Goal: Check status

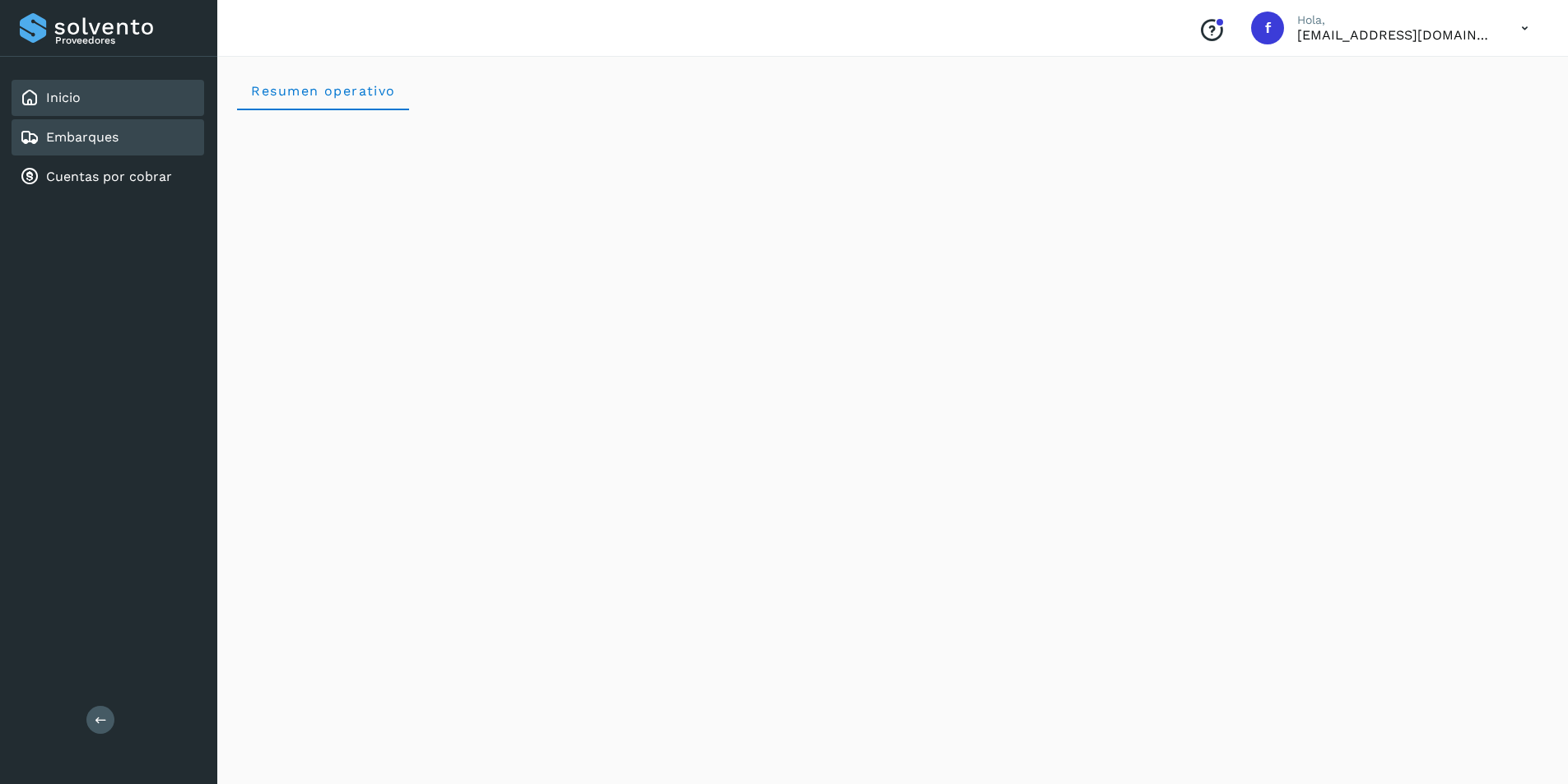
click at [96, 136] on link "Embarques" at bounding box center [82, 137] width 72 height 15
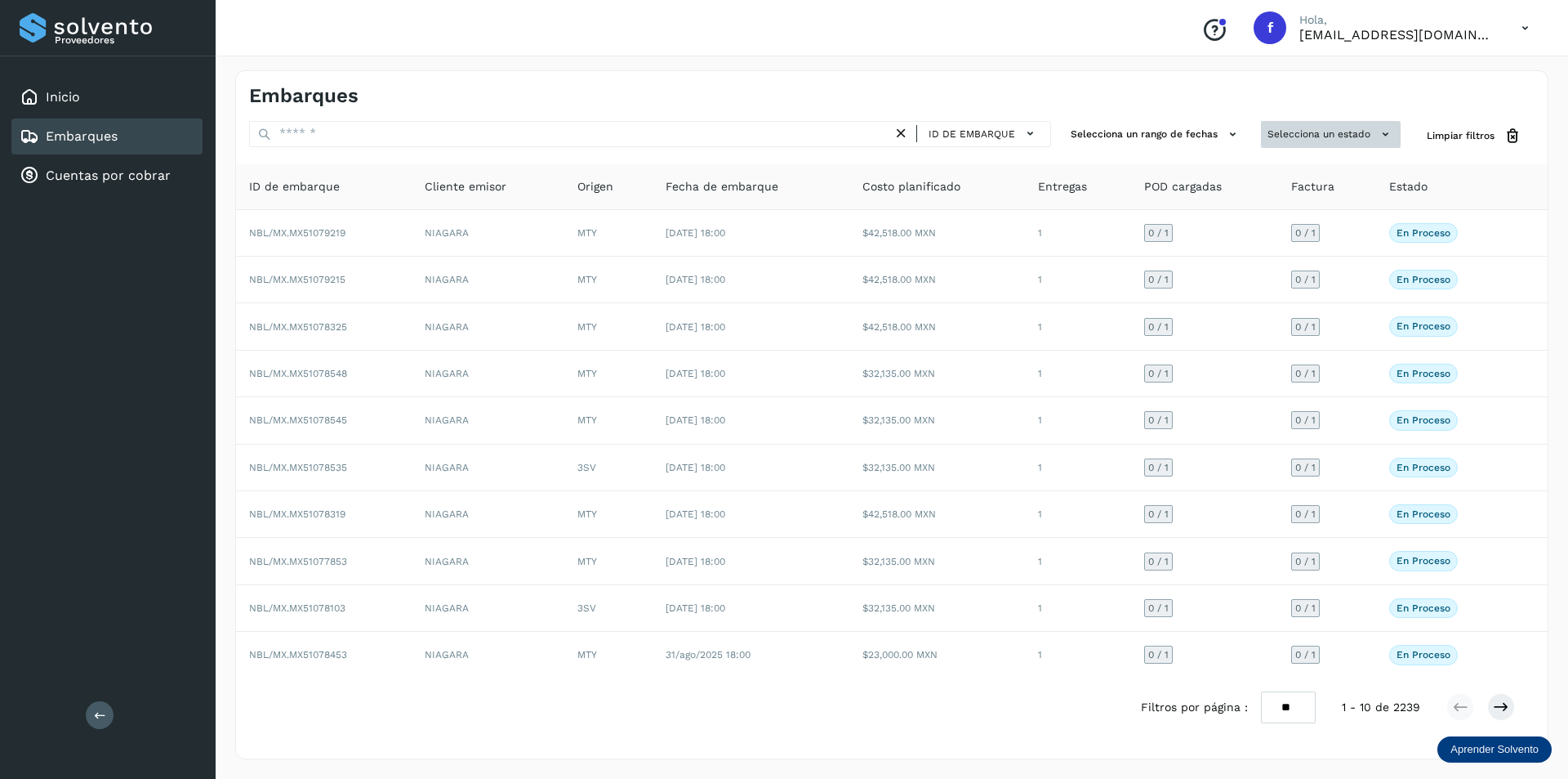
click at [1350, 138] on button "Selecciona un estado" at bounding box center [1331, 134] width 140 height 27
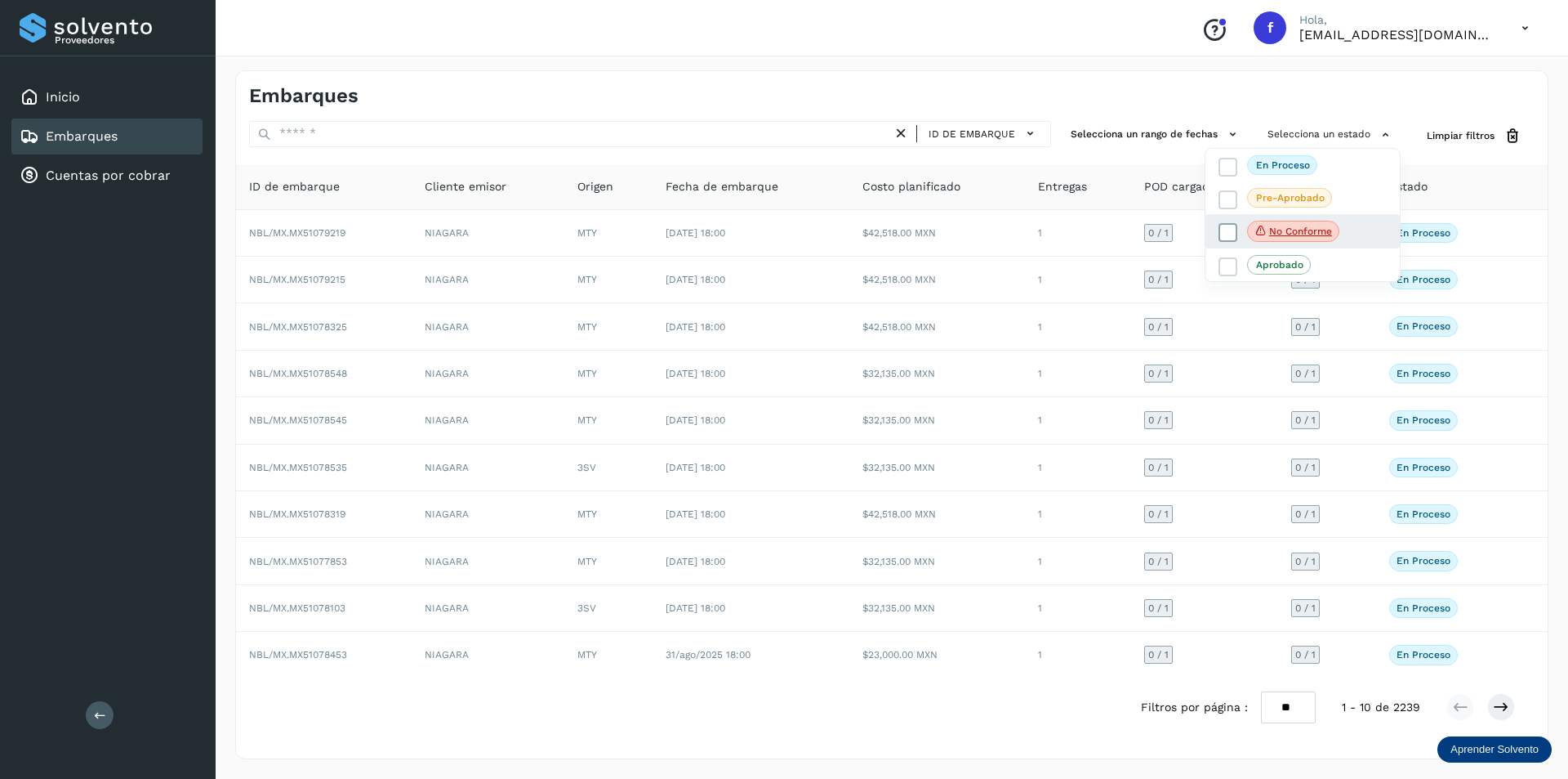
click at [1227, 236] on icon at bounding box center [1228, 233] width 16 height 16
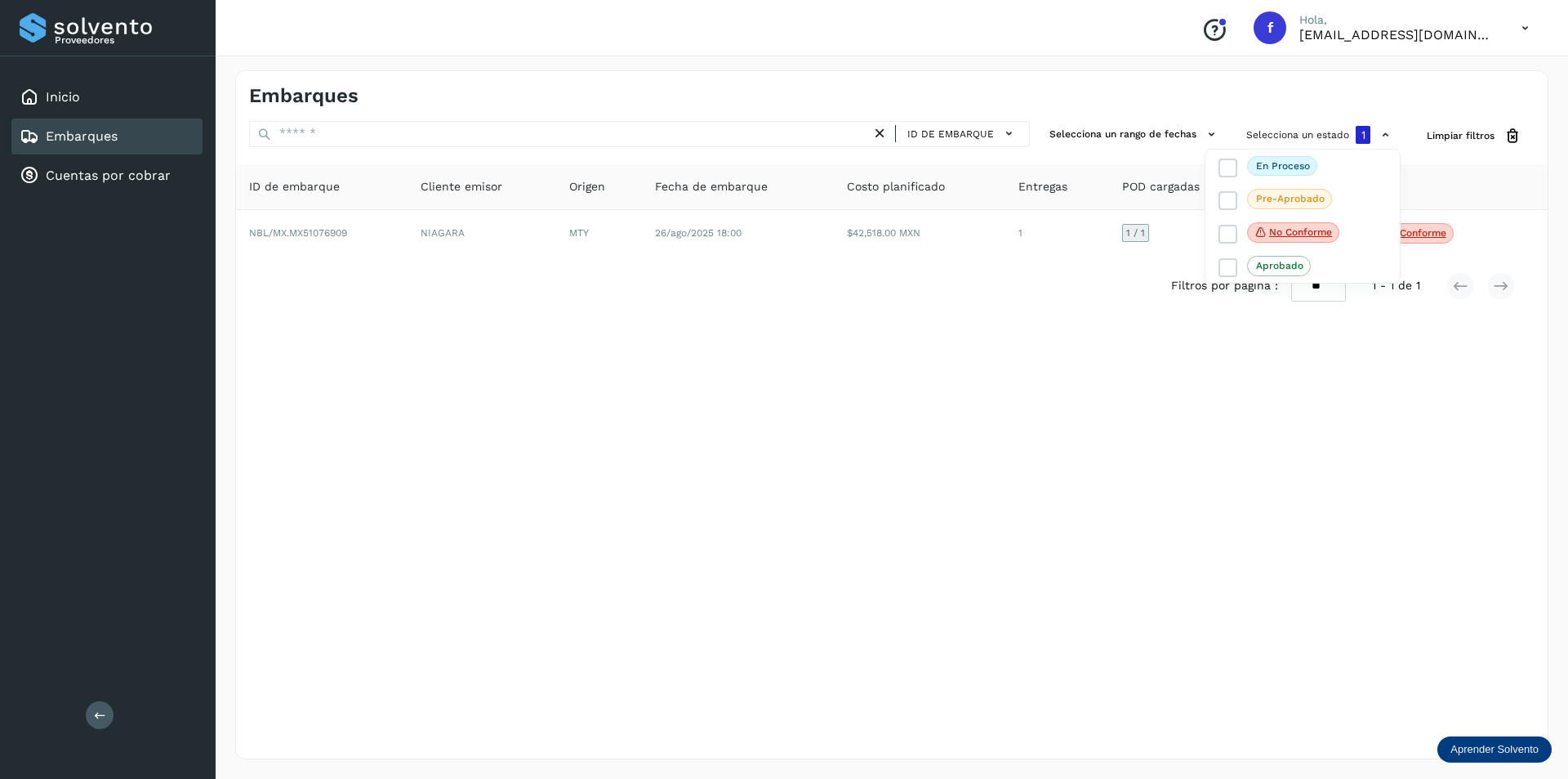
click at [1140, 367] on div at bounding box center [784, 389] width 1568 height 779
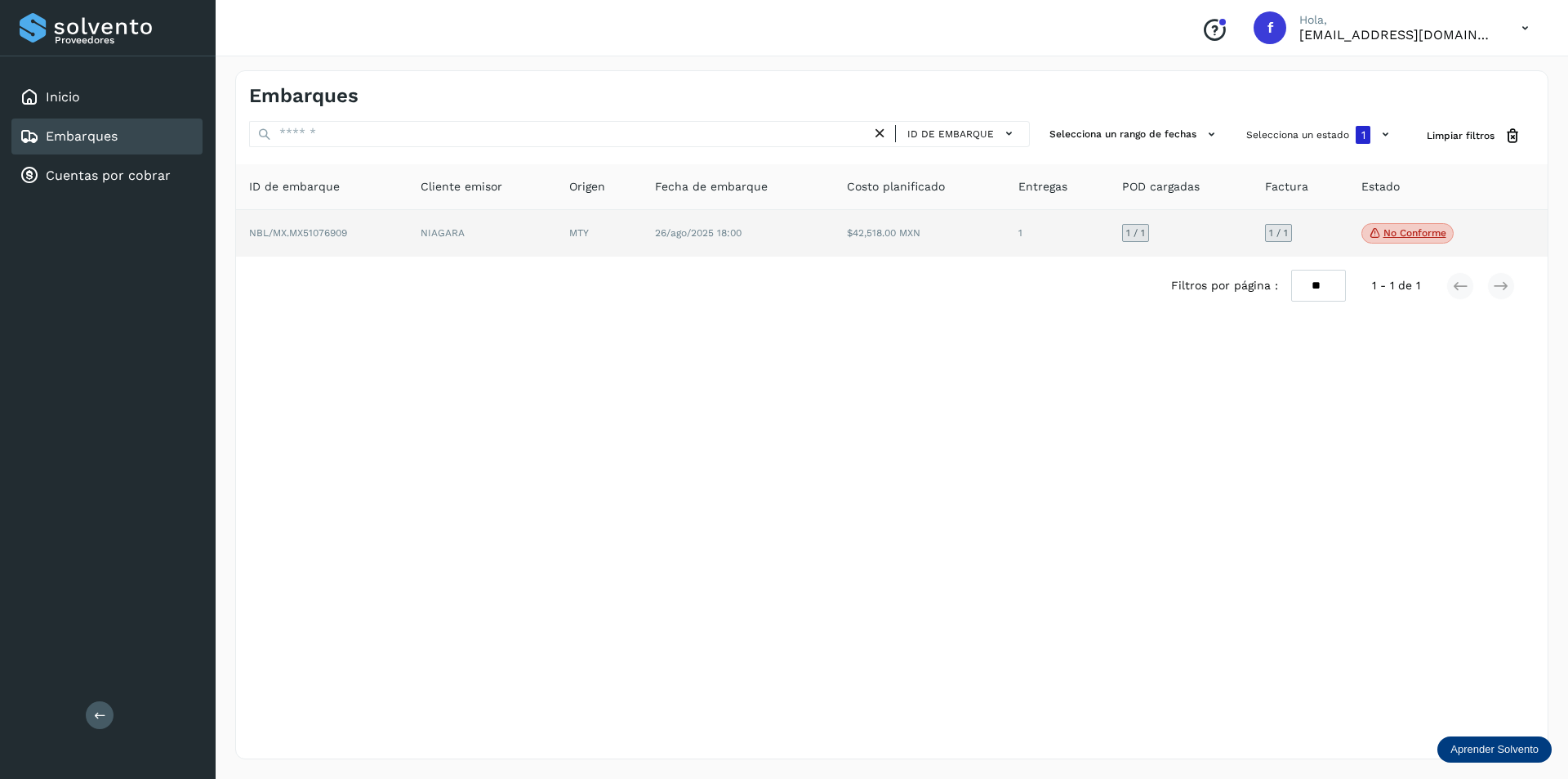
click at [1413, 231] on p "No conforme" at bounding box center [1416, 233] width 63 height 11
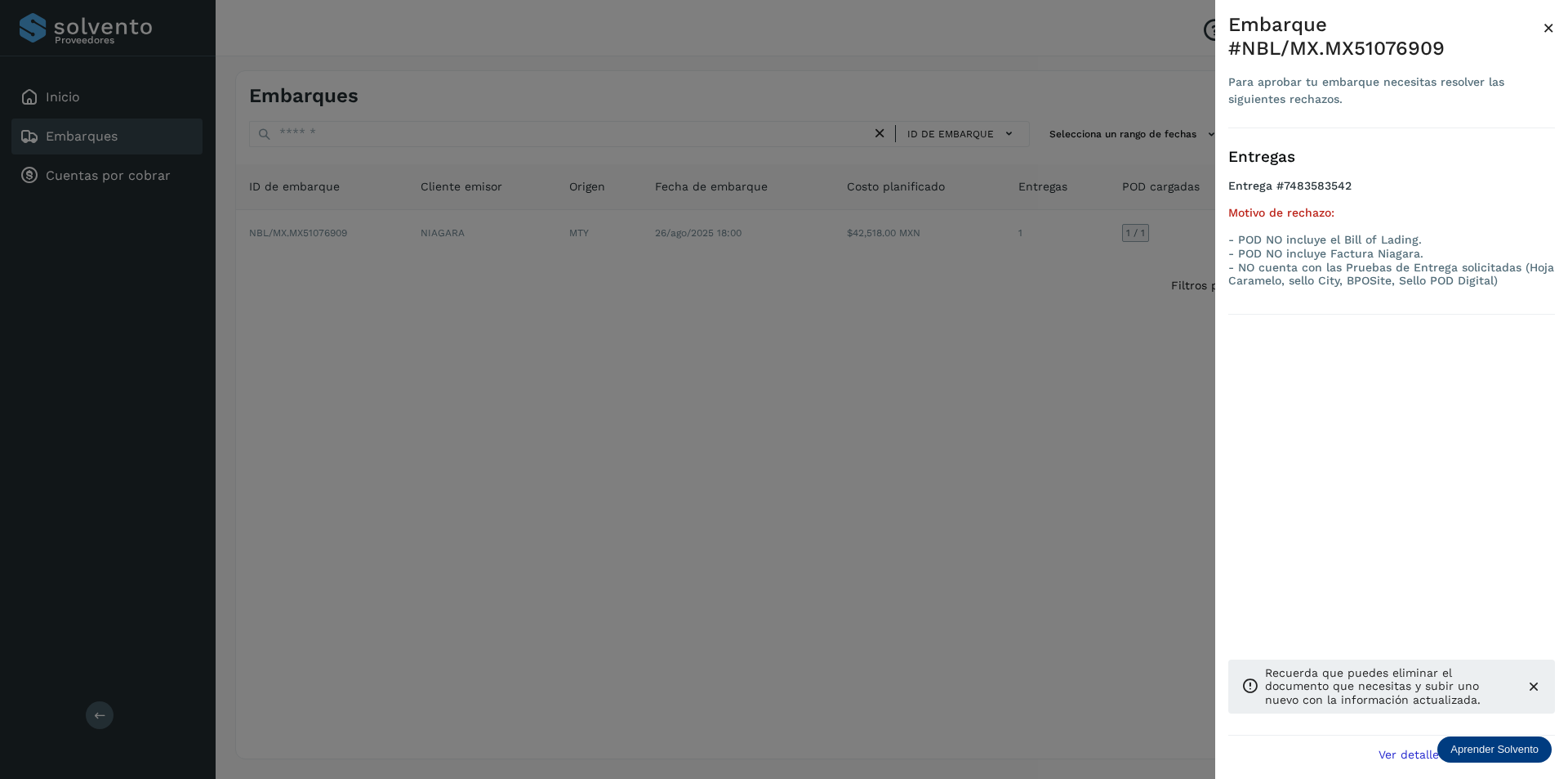
click at [1548, 26] on span "×" at bounding box center [1549, 28] width 12 height 23
